Goal: Task Accomplishment & Management: Manage account settings

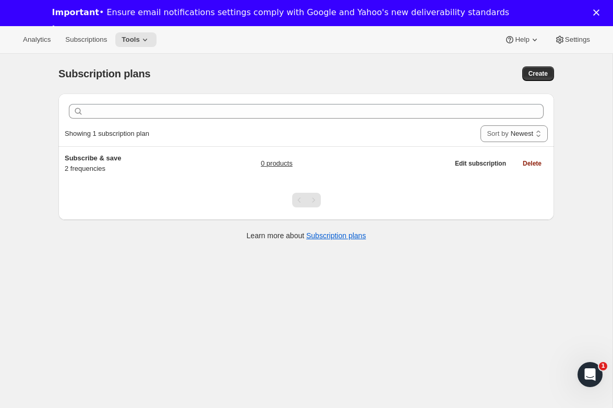
click at [127, 9] on div "Important • Ensure email notifications settings comply with Google and Yahoo's …" at bounding box center [281, 12] width 458 height 10
click at [137, 44] on button "Tools" at bounding box center [135, 39] width 41 height 15
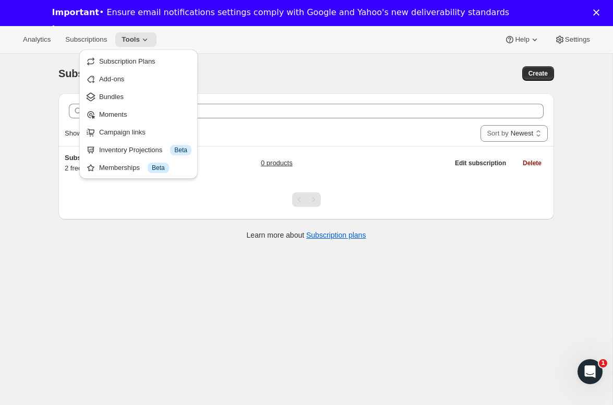
click at [321, 69] on div "Subscription plans" at bounding box center [195, 73] width 274 height 15
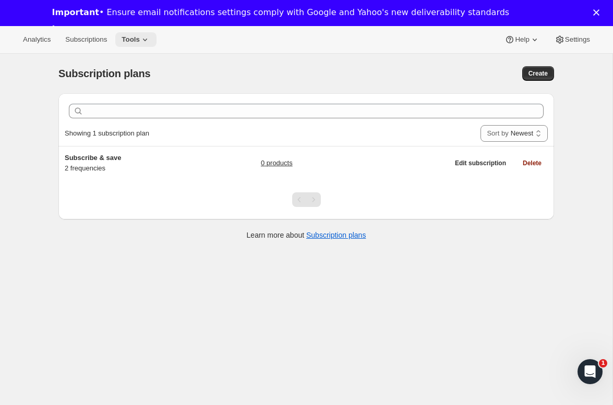
click at [135, 38] on span "Tools" at bounding box center [131, 39] width 18 height 8
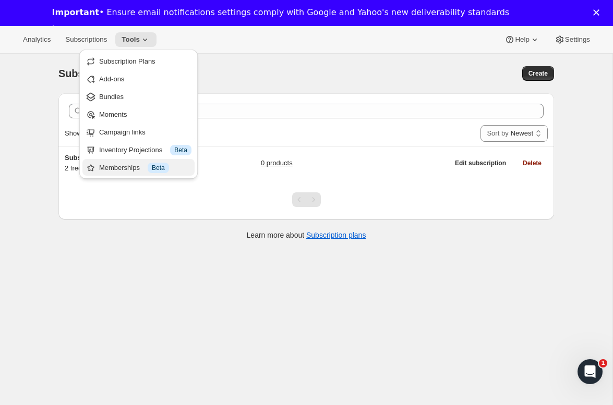
click at [137, 168] on div "Memberships Info Beta" at bounding box center [145, 168] width 92 height 10
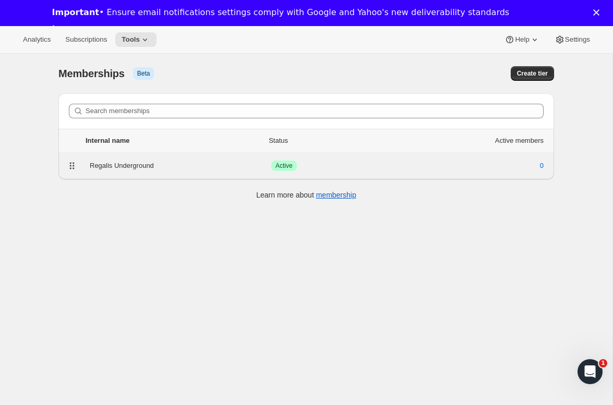
click at [137, 167] on div "Regalis Underground" at bounding box center [181, 166] width 182 height 10
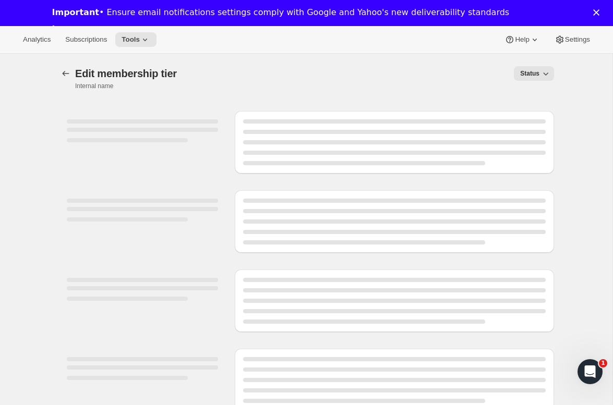
select select "products"
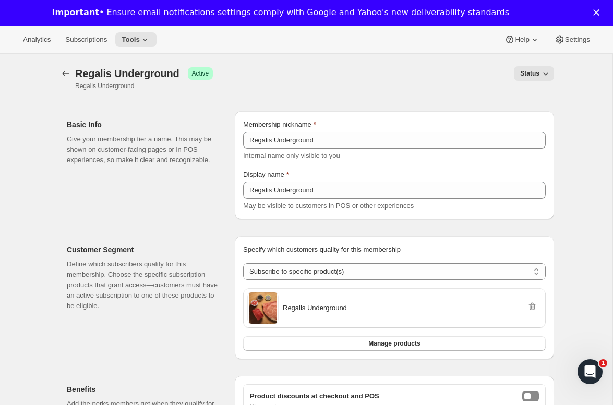
click at [490, 94] on div "[object Object]. This page is ready Regalis Underground Success Active Regalis …" at bounding box center [306, 78] width 496 height 49
click at [336, 71] on div "Status" at bounding box center [389, 73] width 329 height 15
click at [98, 42] on span "Subscriptions" at bounding box center [86, 39] width 42 height 8
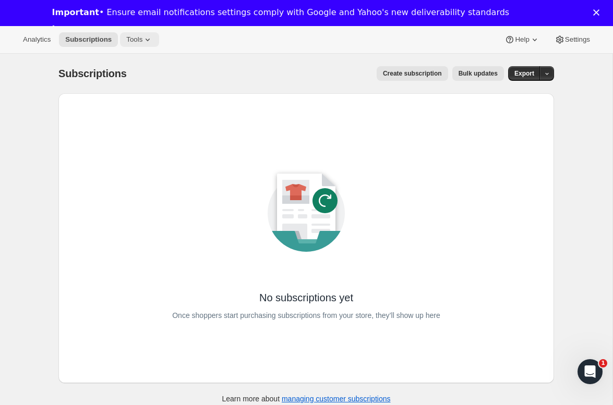
click at [139, 39] on span "Tools" at bounding box center [134, 39] width 16 height 8
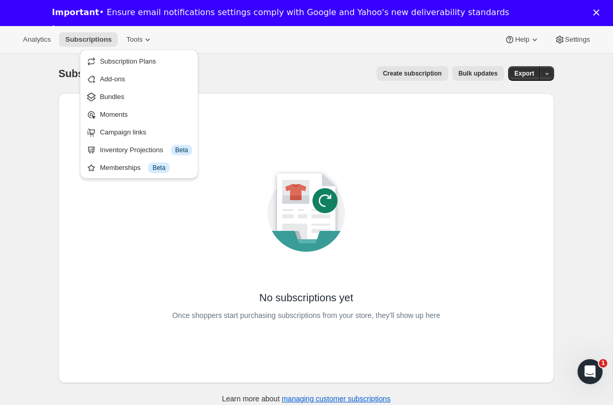
click at [226, 51] on div "Analytics Subscriptions Tools Help Settings" at bounding box center [306, 40] width 613 height 28
